Goal: Information Seeking & Learning: Find contact information

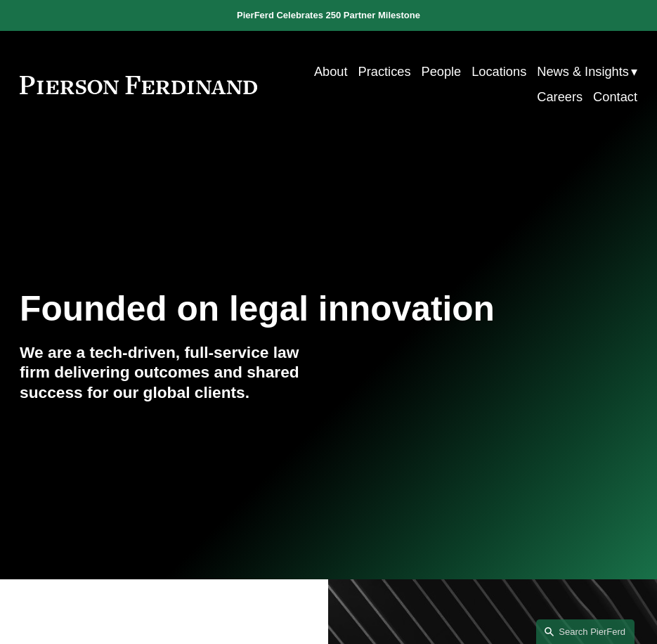
click at [434, 73] on link "People" at bounding box center [441, 71] width 40 height 25
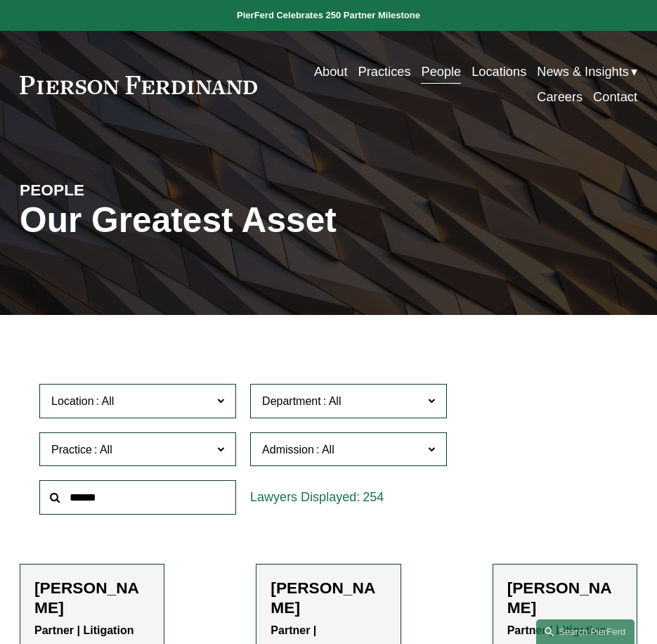
click at [197, 497] on input "text" at bounding box center [137, 497] width 197 height 34
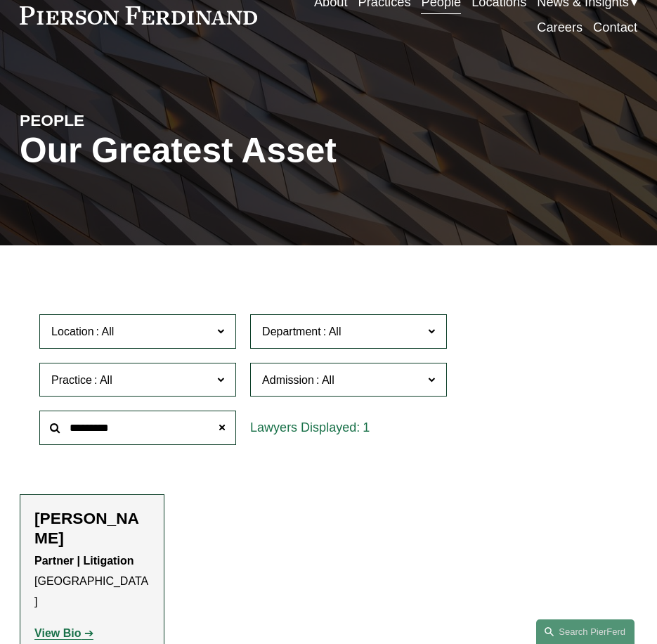
scroll to position [70, 0]
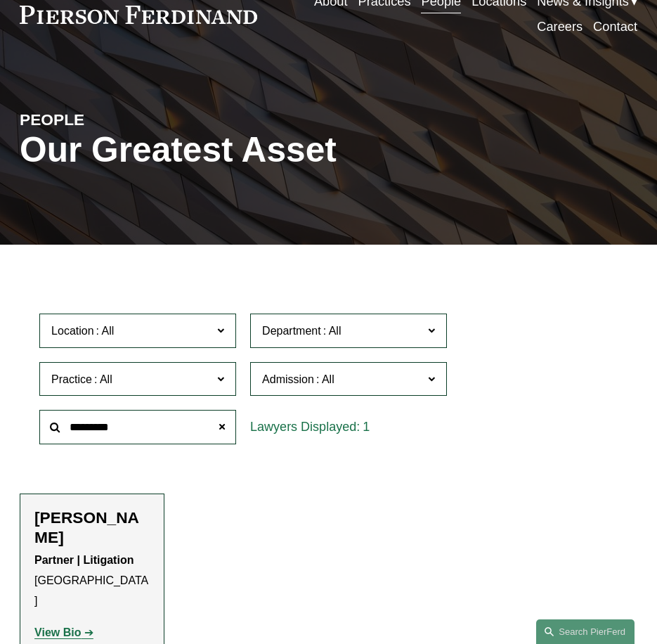
type input "*********"
click at [70, 626] on strong "View Bio" at bounding box center [57, 632] width 46 height 12
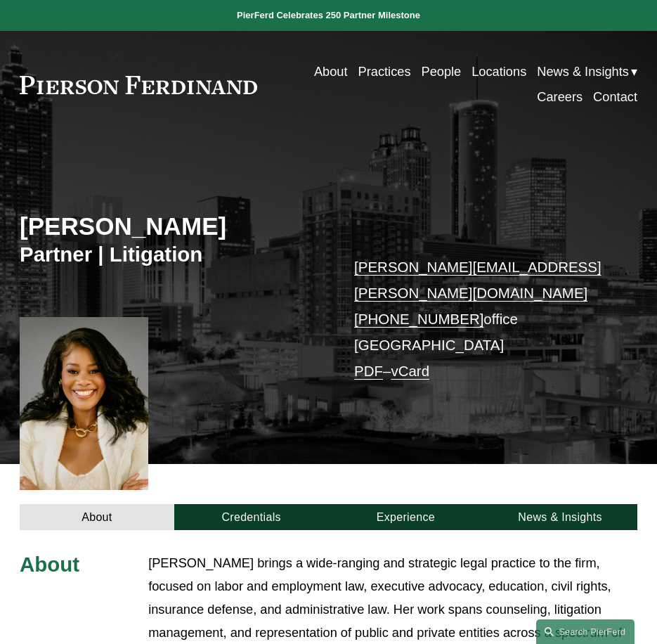
click at [430, 67] on link "People" at bounding box center [441, 71] width 40 height 25
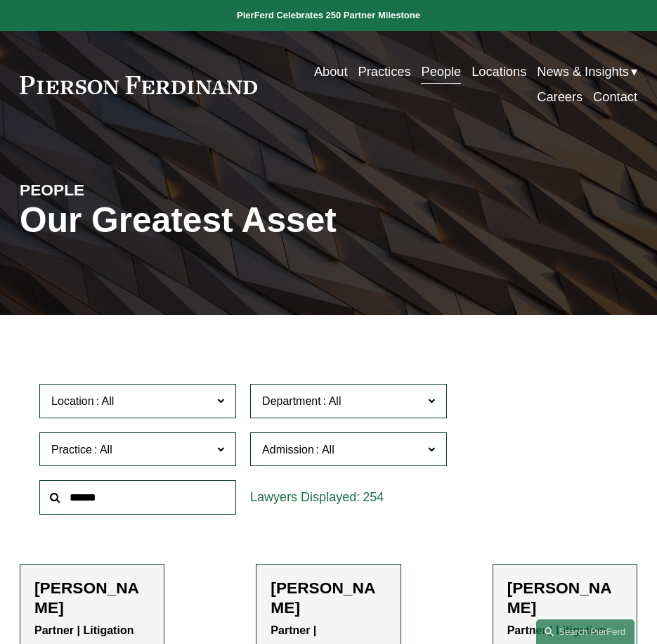
click at [172, 491] on input "text" at bounding box center [137, 497] width 197 height 34
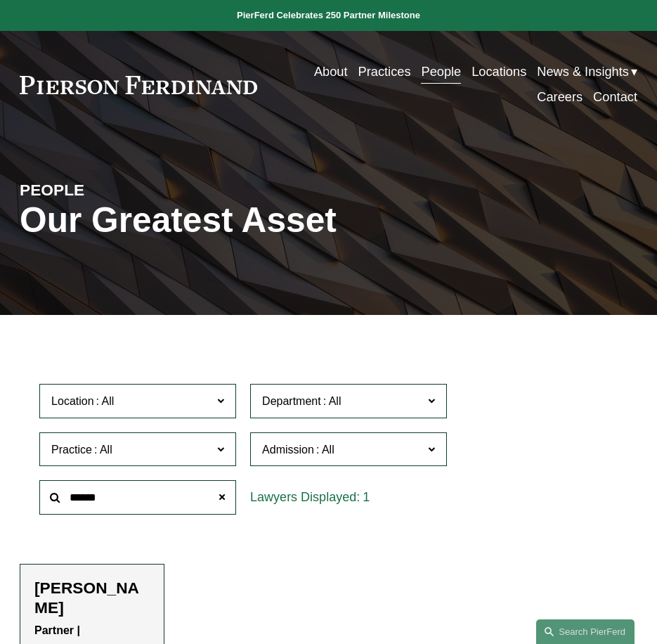
type input "******"
click at [72, 598] on h2 "Gerald T. Hathaway" at bounding box center [91, 598] width 115 height 39
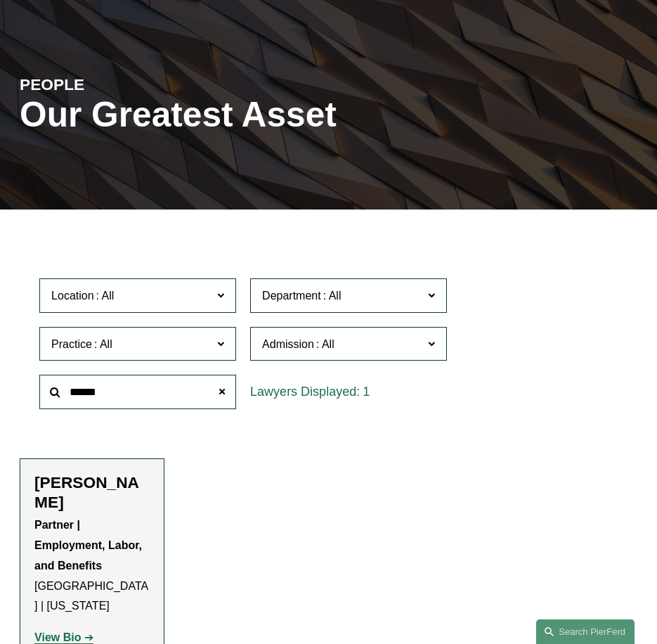
scroll to position [211, 0]
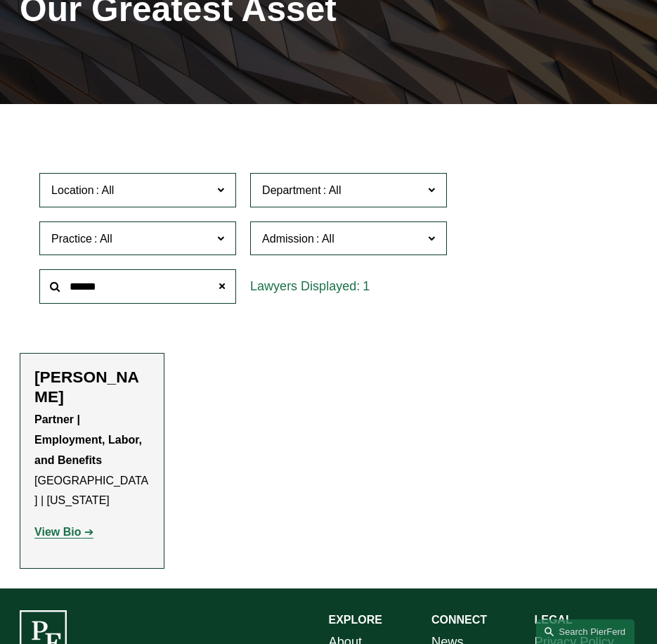
click at [76, 526] on strong "View Bio" at bounding box center [57, 532] width 46 height 12
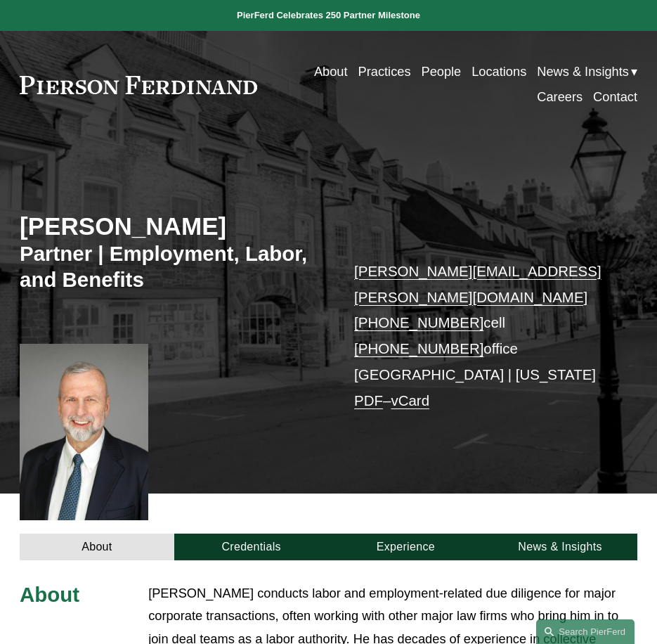
click at [424, 68] on link "People" at bounding box center [441, 71] width 40 height 25
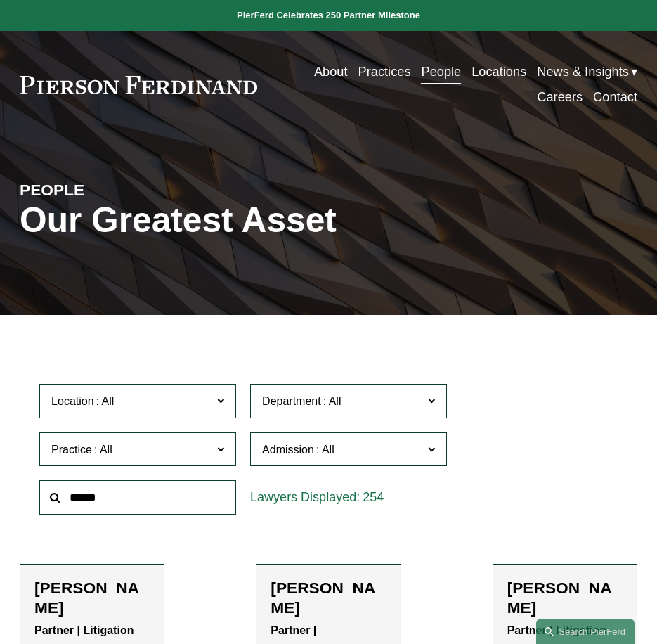
click at [165, 500] on input "text" at bounding box center [137, 497] width 197 height 34
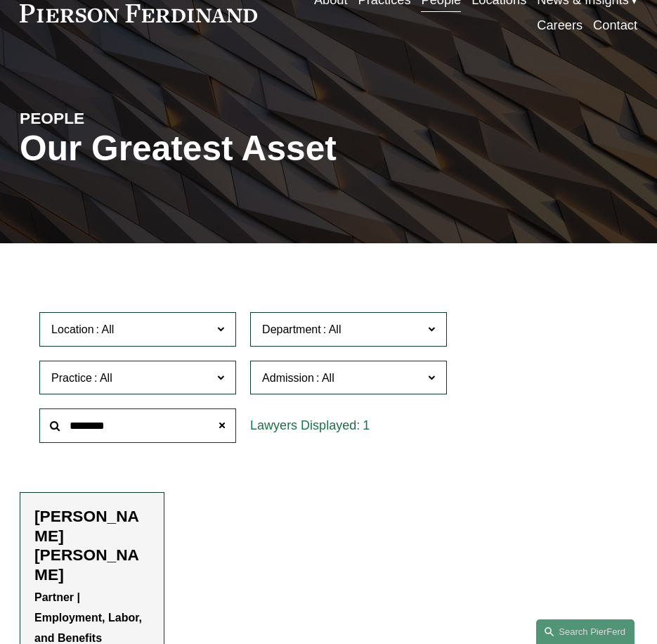
scroll to position [141, 0]
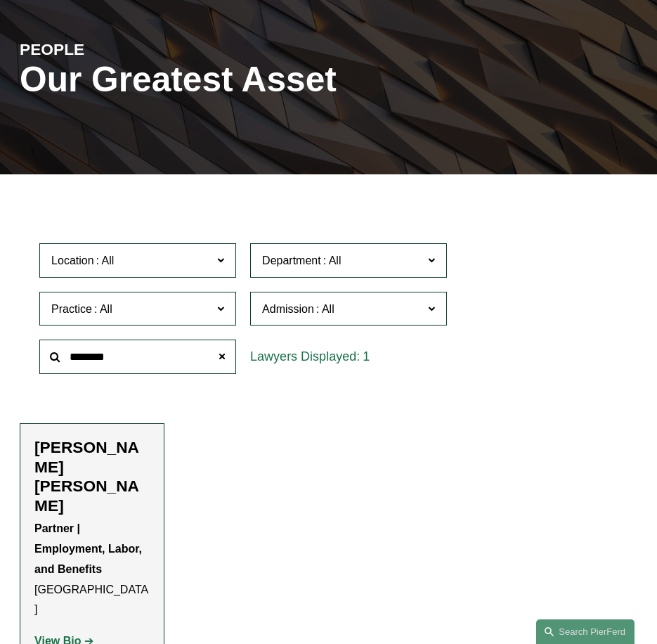
type input "********"
click at [92, 635] on link "View Bio" at bounding box center [63, 641] width 59 height 12
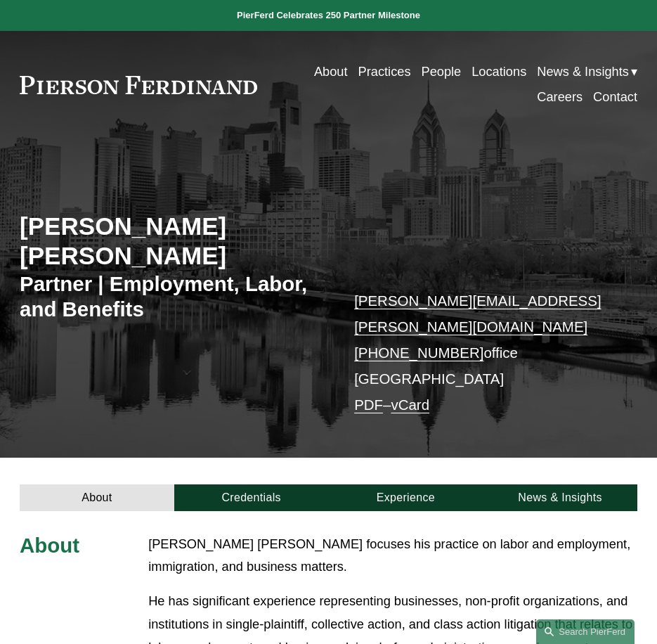
click at [55, 222] on h2 "[PERSON_NAME] [PERSON_NAME]" at bounding box center [174, 242] width 309 height 60
drag, startPoint x: 24, startPoint y: 224, endPoint x: 101, endPoint y: 249, distance: 81.4
click at [101, 249] on h2 "[PERSON_NAME] [PERSON_NAME]" at bounding box center [174, 242] width 309 height 60
copy h2 "[PERSON_NAME] [PERSON_NAME]"
